Goal: Transaction & Acquisition: Purchase product/service

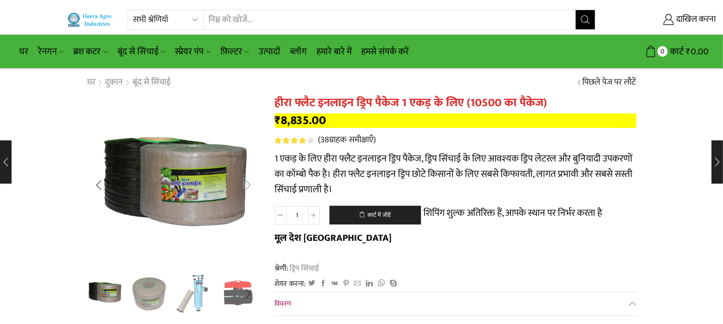
click at [246, 183] on div "अगली स्लाइड" at bounding box center [248, 185] width 24 height 24
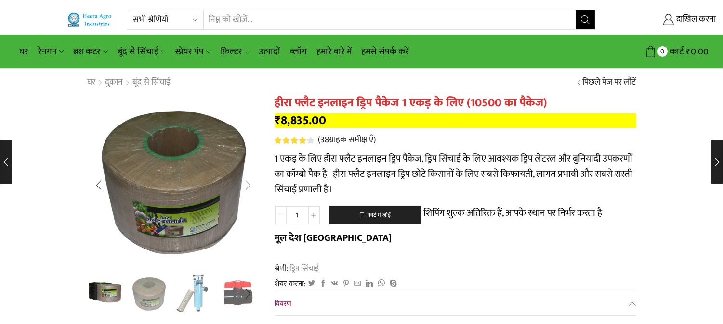
click at [246, 183] on div "अगली स्लाइड" at bounding box center [248, 185] width 24 height 24
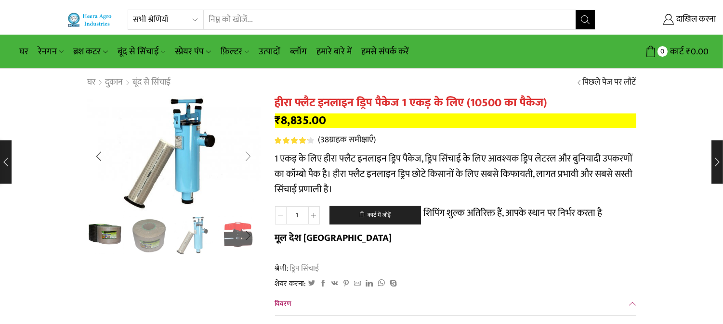
click at [247, 159] on div "अगली स्लाइड" at bounding box center [248, 156] width 24 height 24
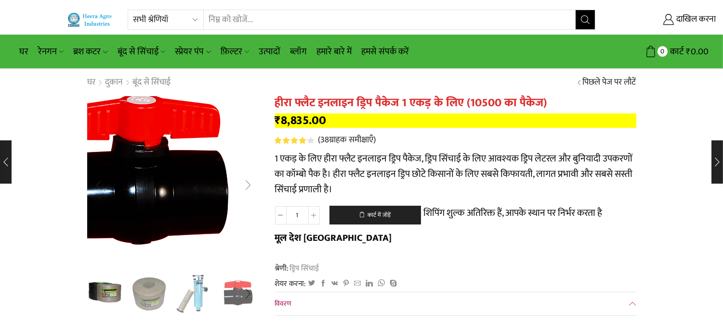
click at [254, 186] on div "अगली स्लाइड" at bounding box center [248, 185] width 24 height 24
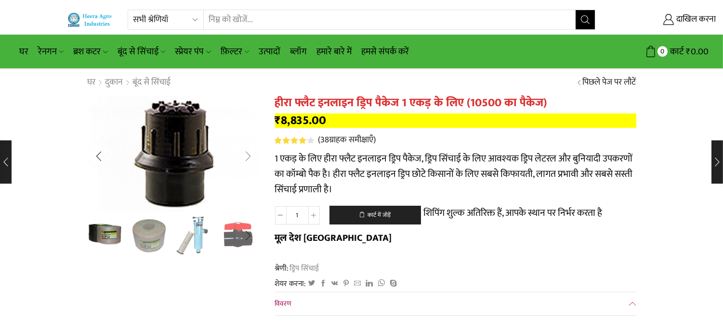
click at [248, 160] on div "अगली स्लाइड" at bounding box center [248, 156] width 24 height 24
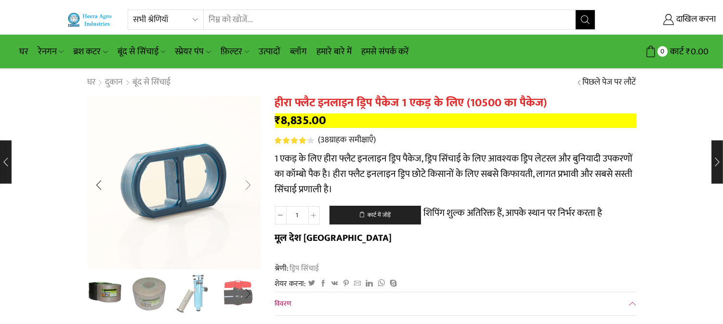
click at [250, 192] on div "अगली स्लाइड" at bounding box center [248, 185] width 24 height 24
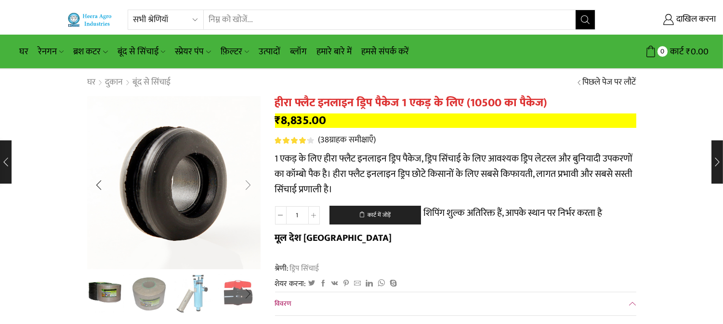
click at [245, 181] on div "अगली स्लाइड" at bounding box center [248, 185] width 24 height 24
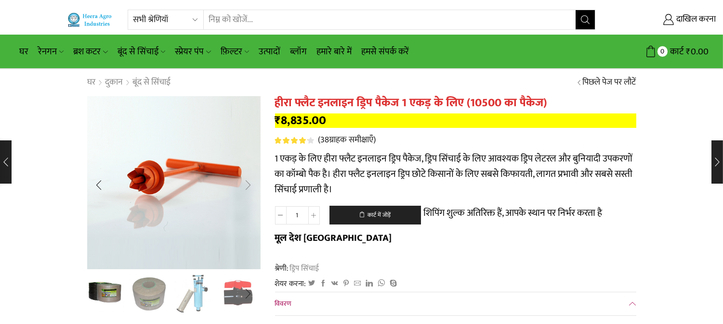
click at [250, 184] on div "अगली स्लाइड" at bounding box center [248, 185] width 24 height 24
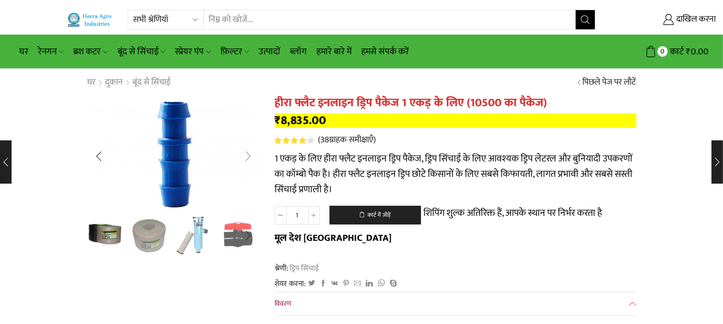
click at [246, 159] on div "अगली स्लाइड" at bounding box center [248, 156] width 24 height 24
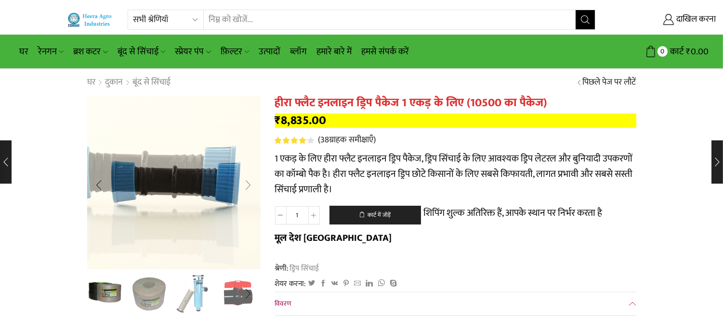
click at [248, 186] on div "अगली स्लाइड" at bounding box center [248, 185] width 24 height 24
